Goal: Task Accomplishment & Management: Manage account settings

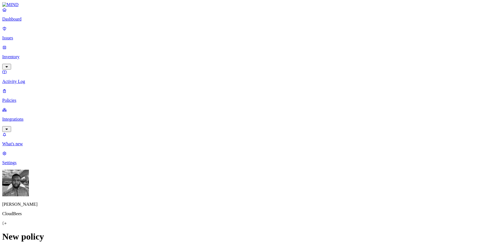
click at [39, 117] on p "Integrations" at bounding box center [239, 119] width 475 height 5
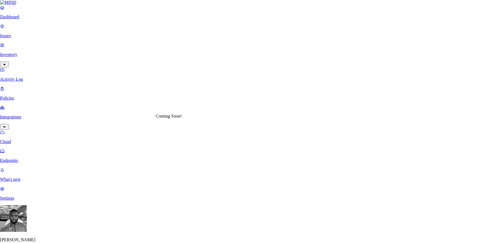
scroll to position [183, 0]
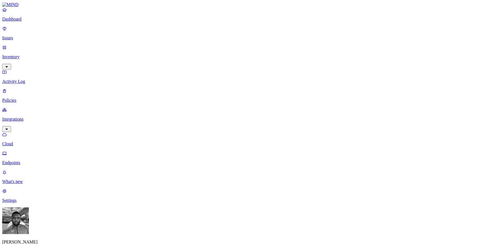
click at [31, 22] on p "Dashboard" at bounding box center [239, 19] width 475 height 5
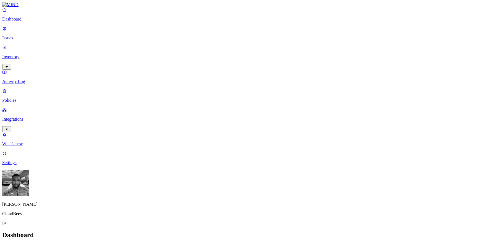
click at [20, 117] on p "Integrations" at bounding box center [239, 119] width 475 height 5
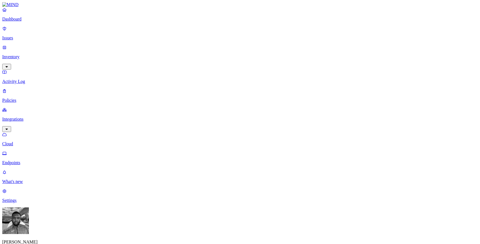
click at [41, 22] on p "Dashboard" at bounding box center [239, 19] width 475 height 5
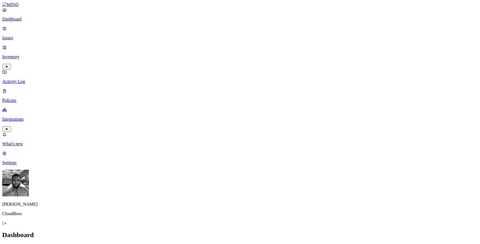
click at [34, 98] on p "Policies" at bounding box center [239, 100] width 475 height 5
click at [10, 35] on link "Issues" at bounding box center [239, 33] width 475 height 14
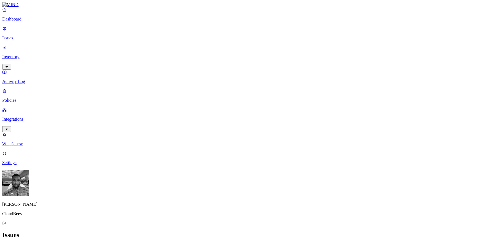
click at [22, 117] on p "Integrations" at bounding box center [239, 119] width 475 height 5
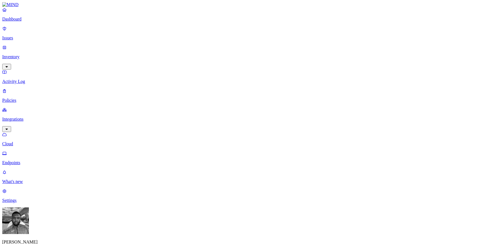
click at [22, 160] on p "Endpoints" at bounding box center [239, 162] width 475 height 5
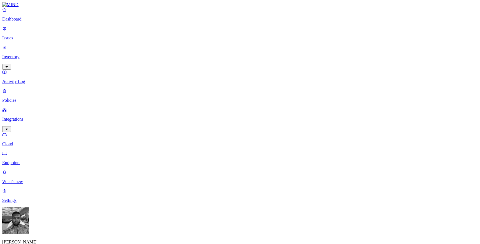
click at [18, 98] on p "Policies" at bounding box center [239, 100] width 475 height 5
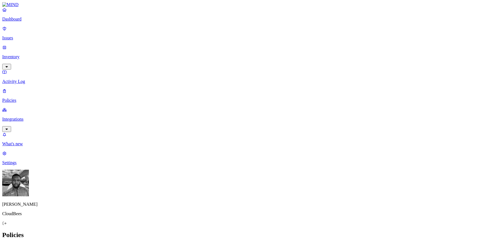
click at [123, 49] on icon at bounding box center [125, 51] width 4 height 4
click at [34, 80] on nav "Dashboard Issues Inventory Activity Log Policies Integrations What's new 1 Sett…" at bounding box center [239, 86] width 475 height 158
click at [34, 117] on p "Integrations" at bounding box center [239, 119] width 475 height 5
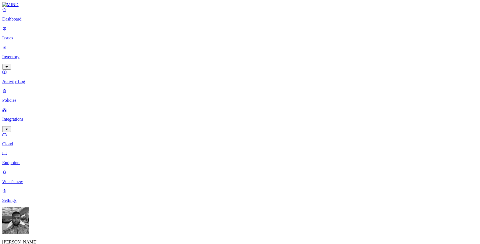
click at [14, 203] on p "Settings" at bounding box center [239, 200] width 475 height 5
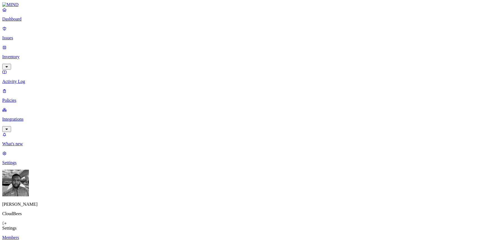
click at [39, 117] on p "Integrations" at bounding box center [239, 119] width 475 height 5
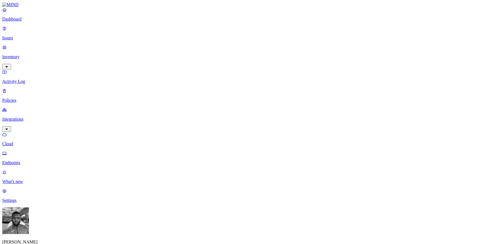
click at [32, 98] on p "Policies" at bounding box center [239, 100] width 475 height 5
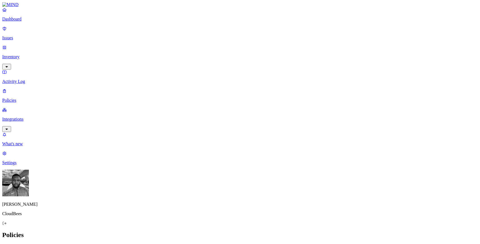
click at [33, 244] on button "Create Policy" at bounding box center [17, 247] width 31 height 6
type input "test"
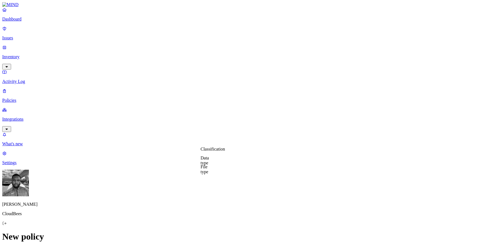
click at [209, 161] on label "Data type" at bounding box center [204, 161] width 8 height 10
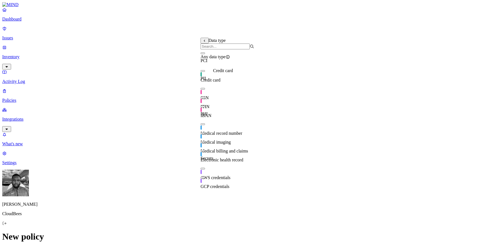
click at [216, 78] on span "Credit card" at bounding box center [210, 80] width 20 height 5
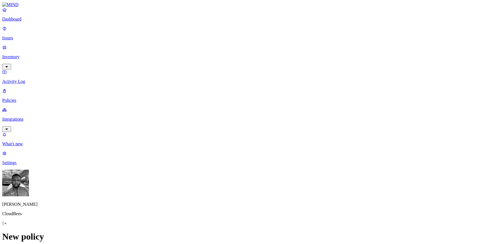
click at [224, 176] on label "Web Category" at bounding box center [218, 175] width 16 height 10
click at [215, 222] on button "button" at bounding box center [212, 221] width 4 height 2
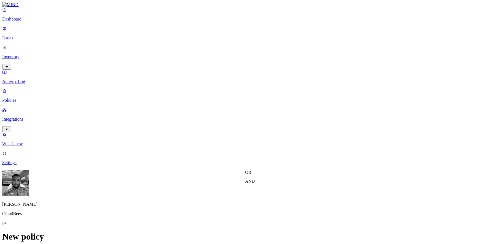
click at [212, 206] on label "Users" at bounding box center [211, 204] width 10 height 5
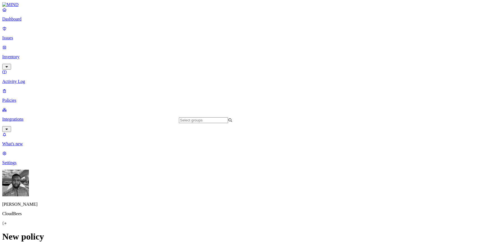
scroll to position [574, 0]
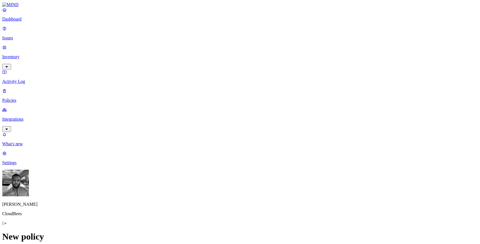
scroll to position [290, 0]
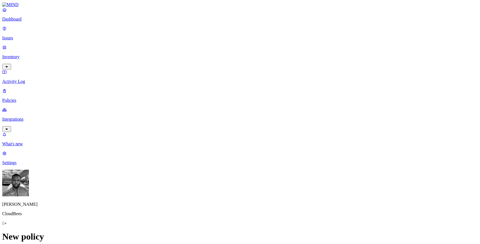
click at [26, 165] on p "Settings" at bounding box center [239, 162] width 475 height 5
click at [36, 22] on link "Dashboard" at bounding box center [239, 14] width 475 height 14
click at [33, 117] on p "Integrations" at bounding box center [239, 119] width 475 height 5
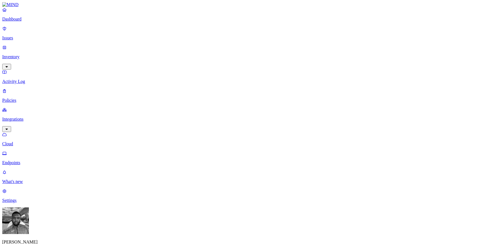
click at [39, 160] on p "Endpoints" at bounding box center [239, 162] width 475 height 5
click at [34, 142] on p "Cloud" at bounding box center [239, 144] width 475 height 5
click at [33, 97] on nav "Dashboard Issues Inventory Activity Log Policies Integrations Cloud Endpoints W…" at bounding box center [239, 105] width 475 height 196
click at [29, 160] on p "Endpoints" at bounding box center [239, 162] width 475 height 5
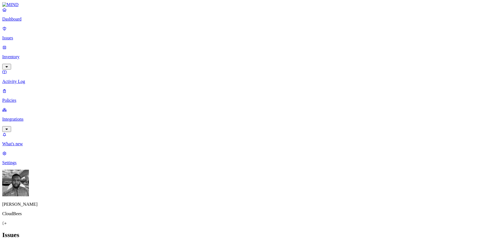
scroll to position [126, 0]
drag, startPoint x: 428, startPoint y: 167, endPoint x: 383, endPoint y: 163, distance: 45.2
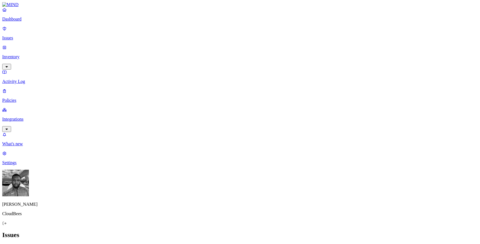
drag, startPoint x: 433, startPoint y: 177, endPoint x: 380, endPoint y: 175, distance: 52.5
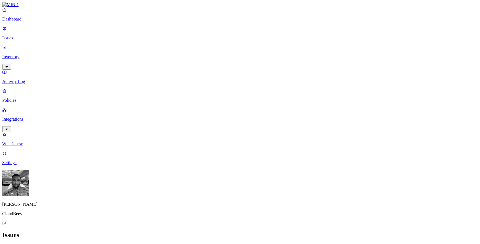
drag, startPoint x: 382, startPoint y: 142, endPoint x: 428, endPoint y: 143, distance: 45.8
drag, startPoint x: 431, startPoint y: 135, endPoint x: 371, endPoint y: 133, distance: 59.4
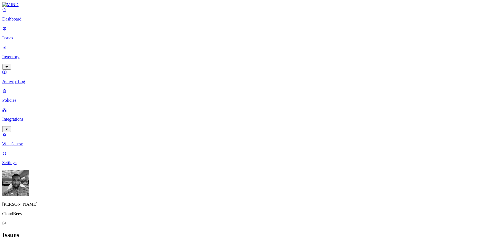
click at [25, 107] on link "Integrations" at bounding box center [239, 119] width 475 height 24
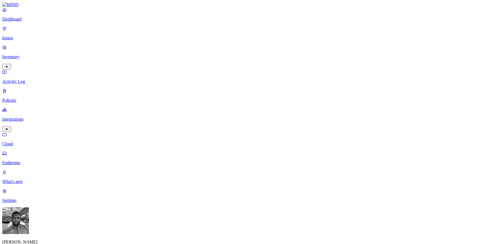
click at [22, 98] on p "Policies" at bounding box center [239, 100] width 475 height 5
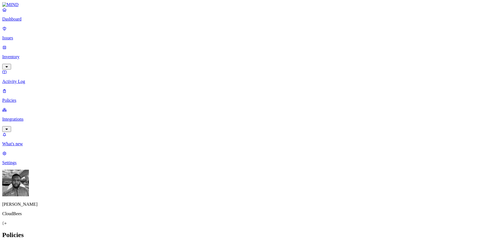
click at [24, 117] on p "Integrations" at bounding box center [239, 119] width 475 height 5
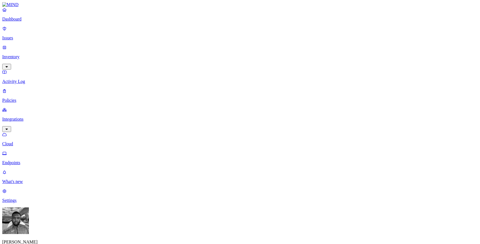
click at [19, 38] on link "Issues" at bounding box center [239, 33] width 475 height 14
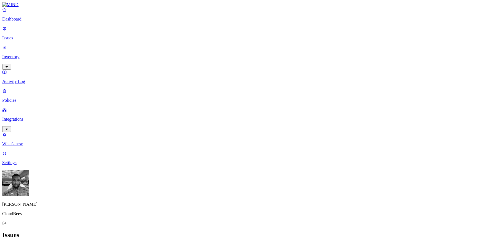
click at [19, 54] on p "Inventory" at bounding box center [239, 56] width 475 height 5
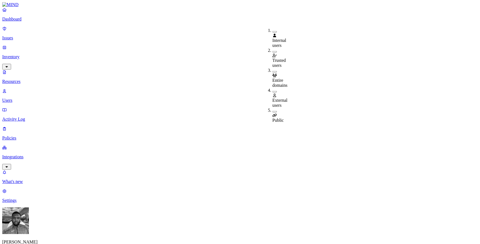
click at [272, 91] on button "button" at bounding box center [274, 92] width 4 height 2
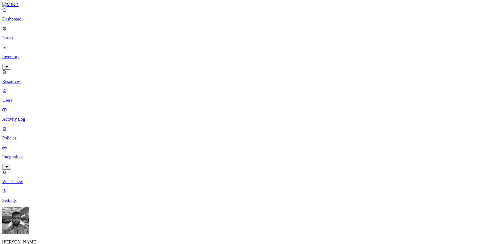
scroll to position [51, 0]
click at [17, 155] on p "Integrations" at bounding box center [239, 157] width 475 height 5
click at [18, 151] on link "Endpoints" at bounding box center [239, 158] width 475 height 14
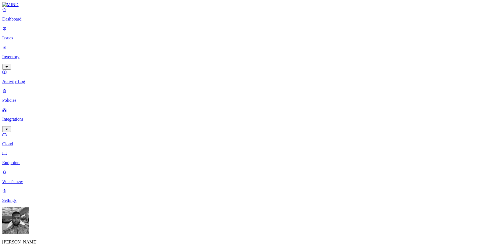
click at [21, 203] on link "Settings" at bounding box center [239, 196] width 475 height 14
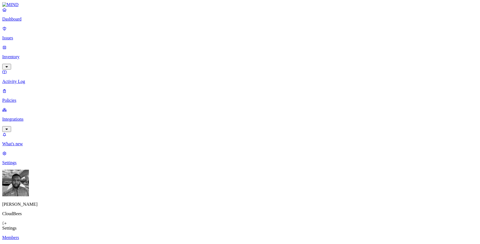
click at [21, 54] on p "Inventory" at bounding box center [239, 56] width 475 height 5
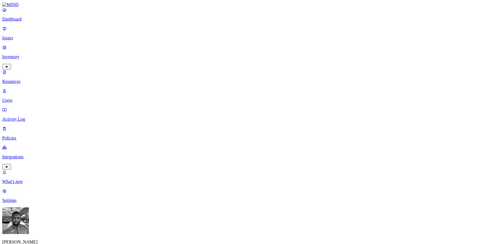
click at [32, 98] on p "Users" at bounding box center [239, 100] width 475 height 5
click at [27, 36] on p "Issues" at bounding box center [239, 38] width 475 height 5
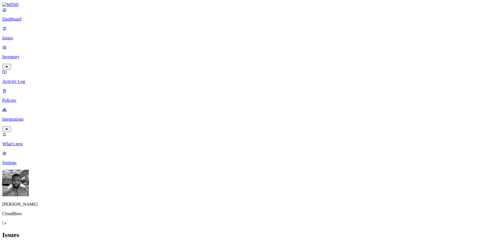
click at [22, 36] on p "Issues" at bounding box center [239, 38] width 475 height 5
click at [18, 54] on p "Inventory" at bounding box center [239, 56] width 475 height 5
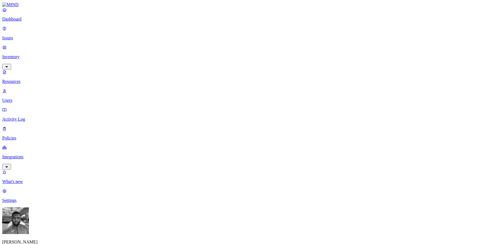
click at [22, 98] on p "Users" at bounding box center [239, 100] width 475 height 5
click at [29, 36] on p "Issues" at bounding box center [239, 38] width 475 height 5
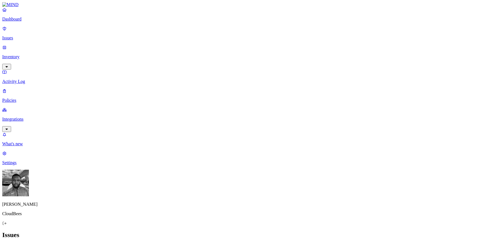
scroll to position [157, 0]
click at [181, 47] on img at bounding box center [180, 49] width 4 height 4
click at [270, 231] on h2 "Issues" at bounding box center [239, 234] width 475 height 7
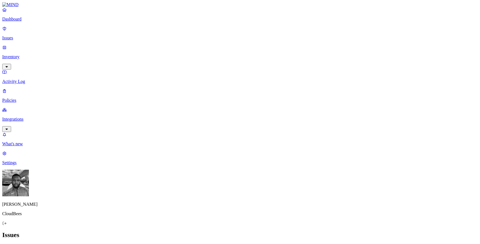
scroll to position [33, 0]
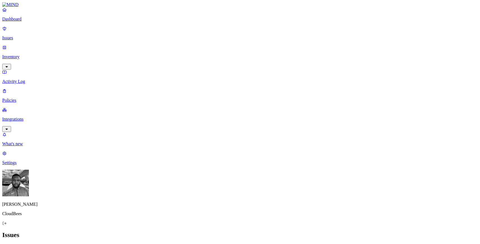
scroll to position [82, 0]
click at [68, 244] on icon "button" at bounding box center [65, 247] width 5 height 4
click at [184, 54] on span "Critical" at bounding box center [184, 56] width 13 height 5
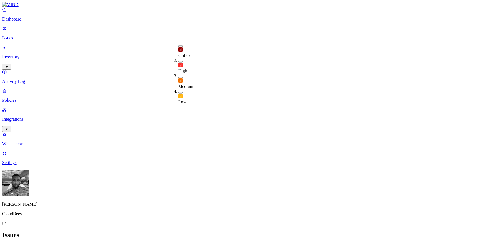
click at [223, 231] on h2 "Issues" at bounding box center [239, 234] width 475 height 7
click at [14, 54] on p "Inventory" at bounding box center [239, 56] width 475 height 5
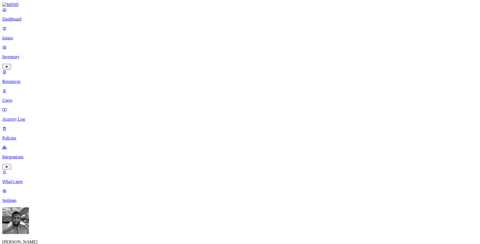
click at [24, 98] on p "Users" at bounding box center [239, 100] width 475 height 5
click at [20, 136] on p "Policies" at bounding box center [239, 138] width 475 height 5
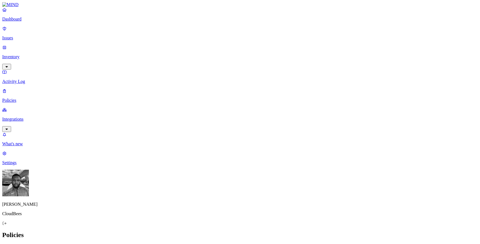
click at [35, 36] on p "Issues" at bounding box center [239, 38] width 475 height 5
click at [205, 244] on div "All Exposure Exfiltration Insider threat" at bounding box center [239, 247] width 475 height 7
